Goal: Task Accomplishment & Management: Use online tool/utility

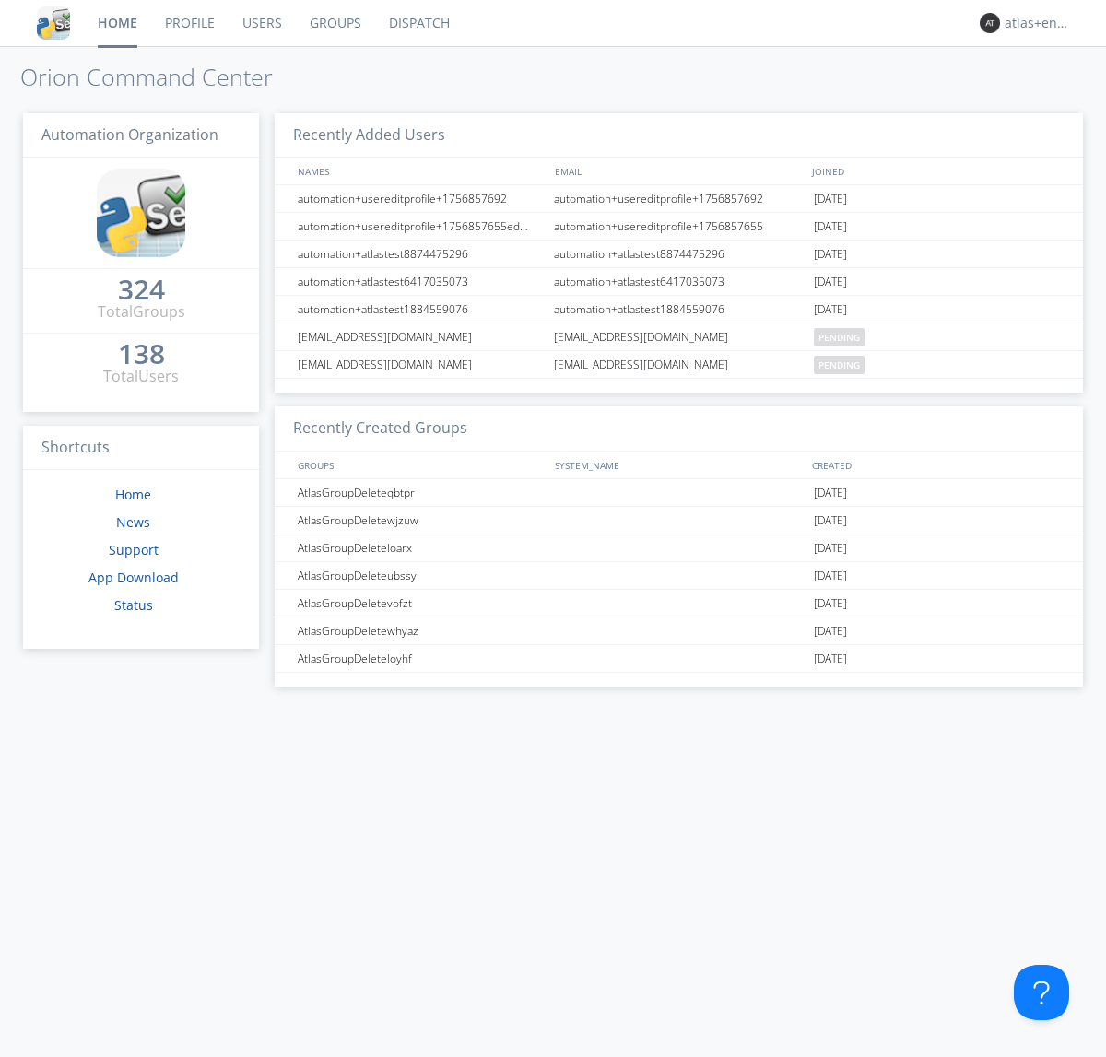
click at [417, 23] on link "Dispatch" at bounding box center [419, 23] width 88 height 46
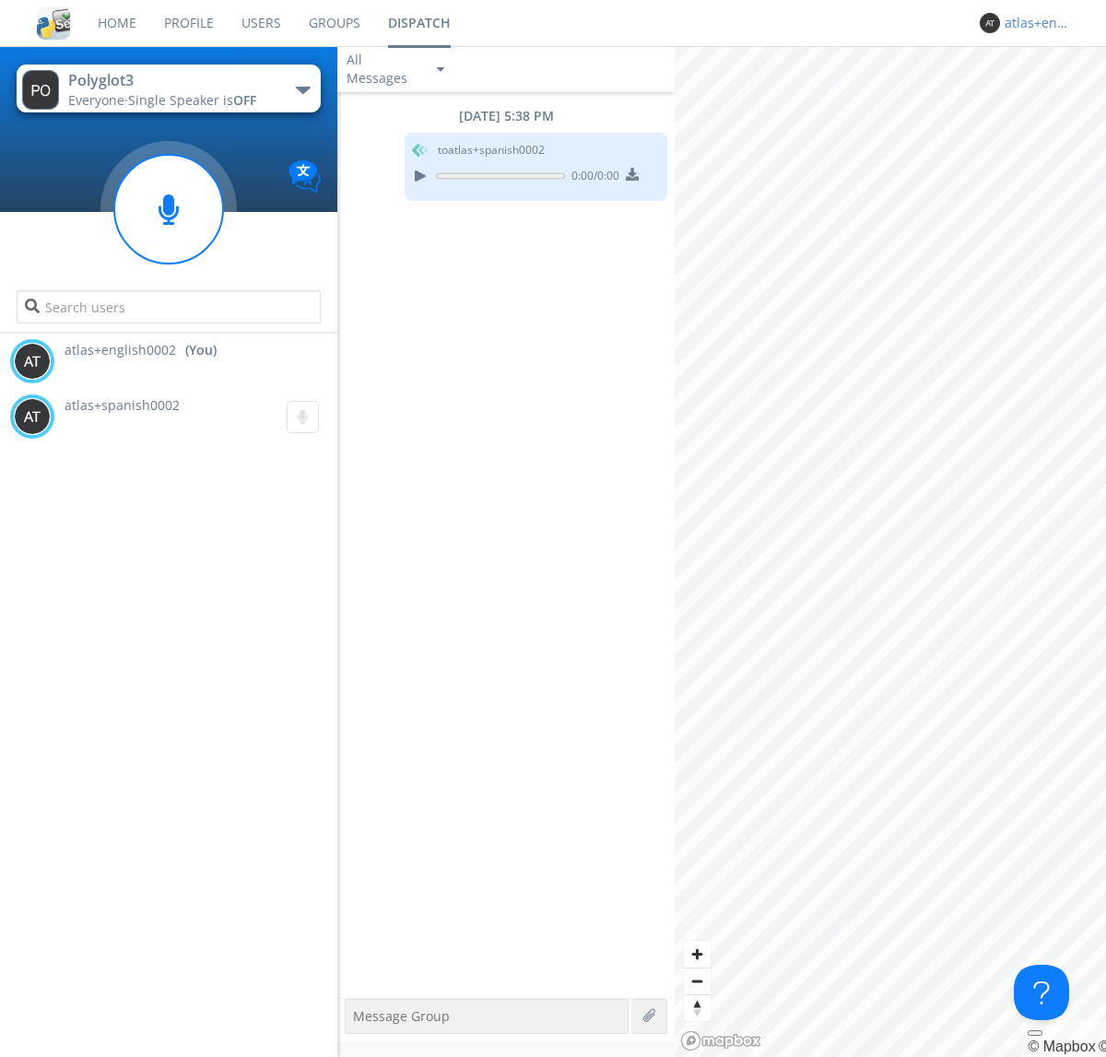
click at [1034, 23] on div "atlas+english0002" at bounding box center [1038, 23] width 69 height 18
click at [1048, 97] on div "Log Out" at bounding box center [1048, 97] width 95 height 33
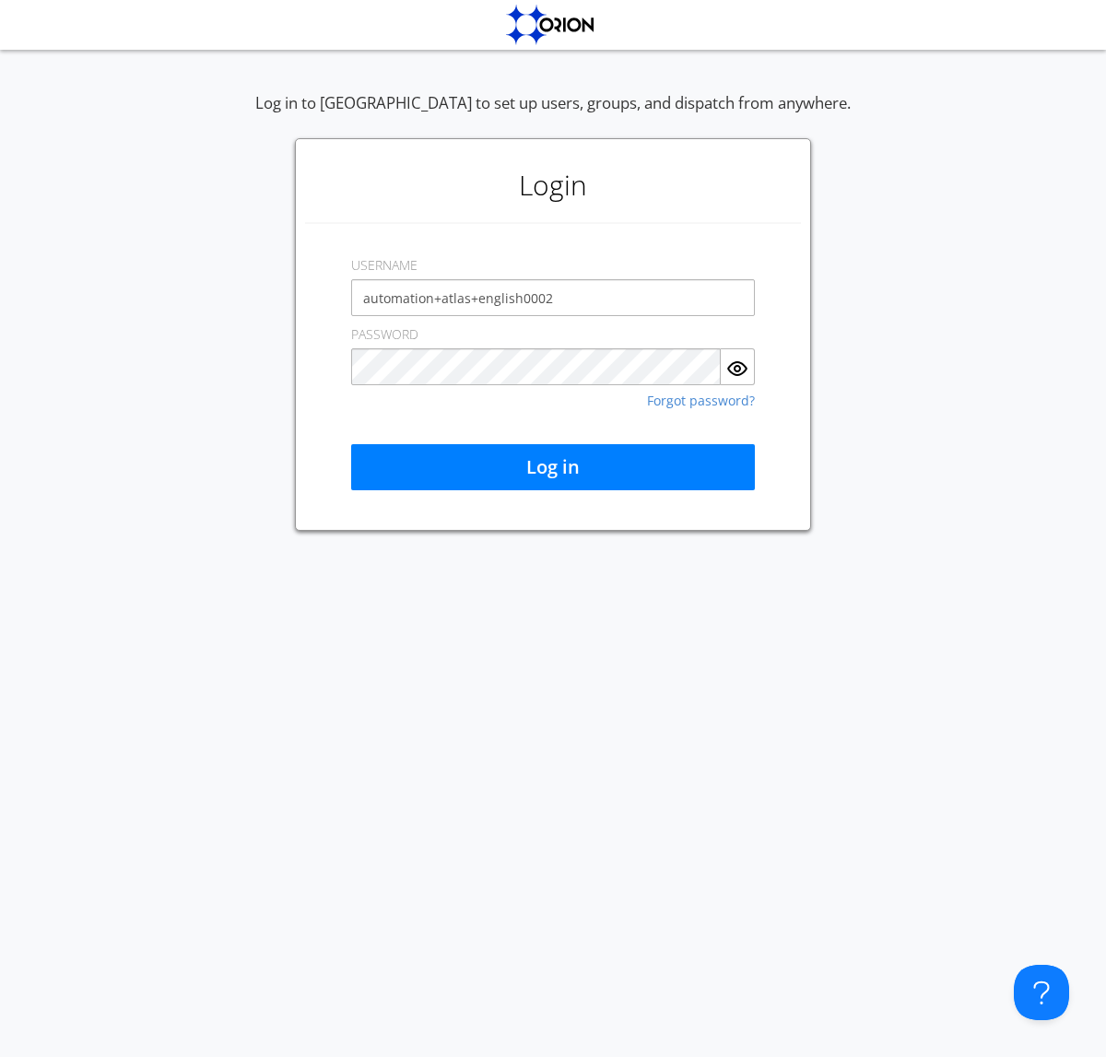
type input "automation+atlas+english0002"
click at [553, 467] on button "Log in" at bounding box center [553, 467] width 404 height 46
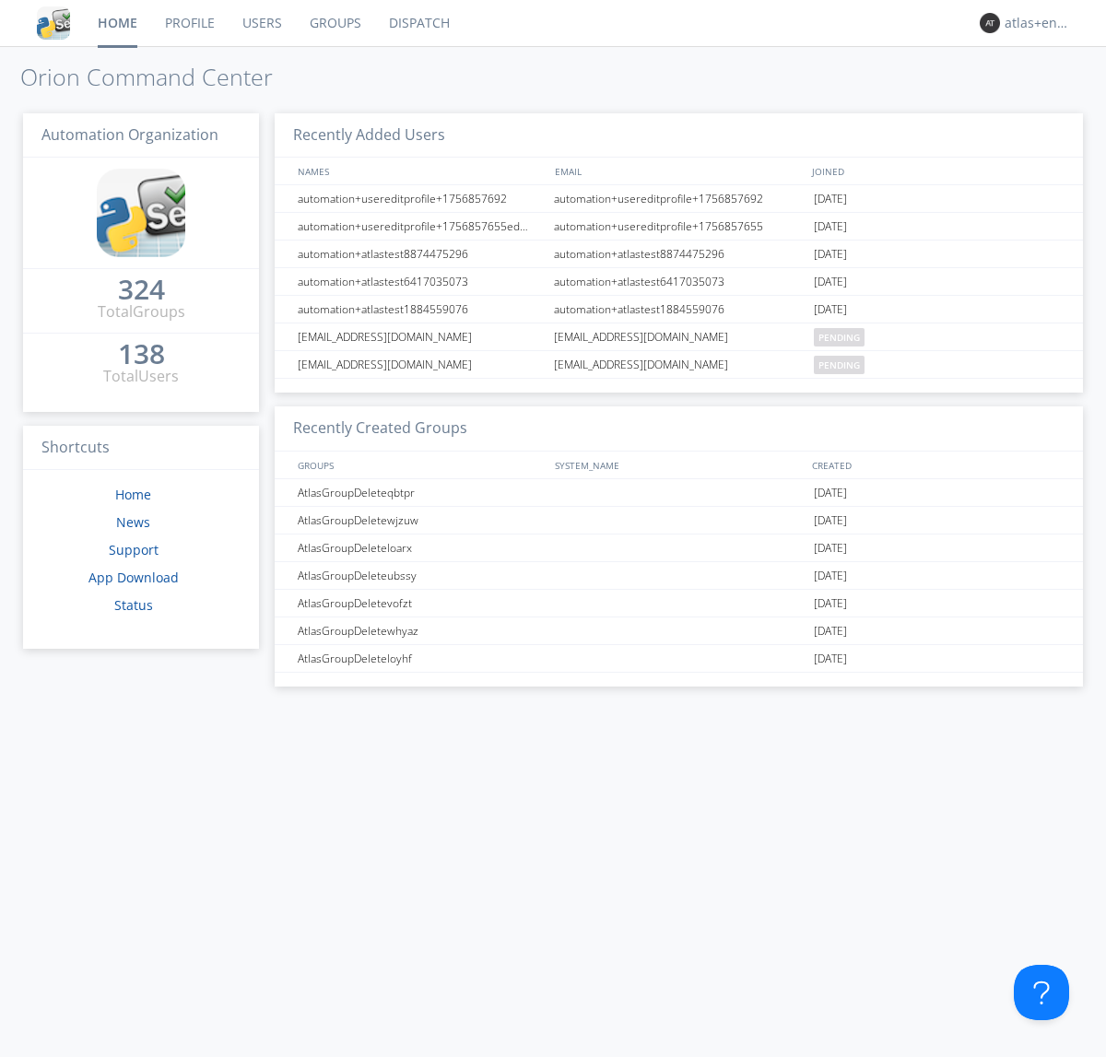
click at [417, 23] on link "Dispatch" at bounding box center [419, 23] width 88 height 46
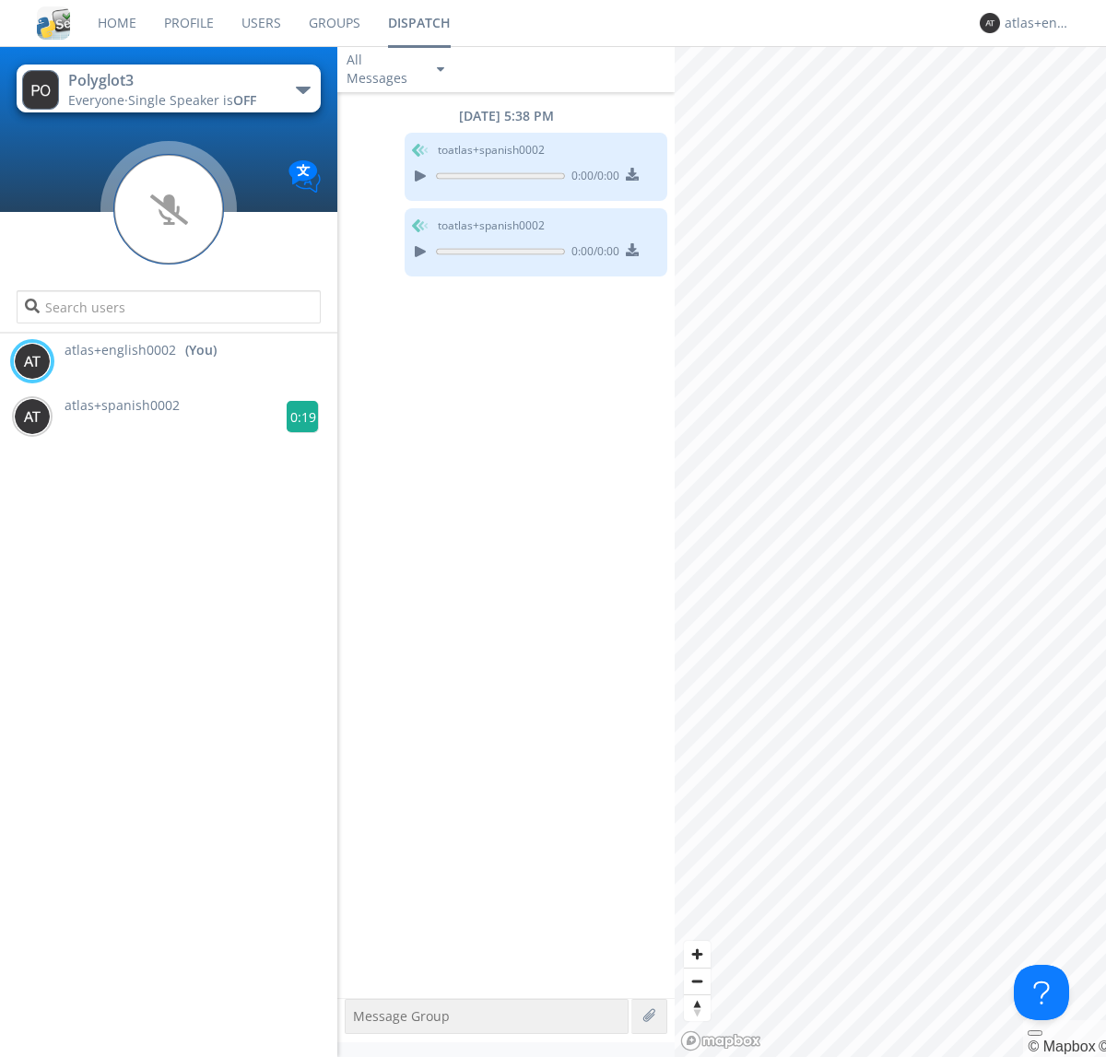
click at [295, 416] on g at bounding box center [303, 417] width 32 height 32
